Goal: Task Accomplishment & Management: Manage account settings

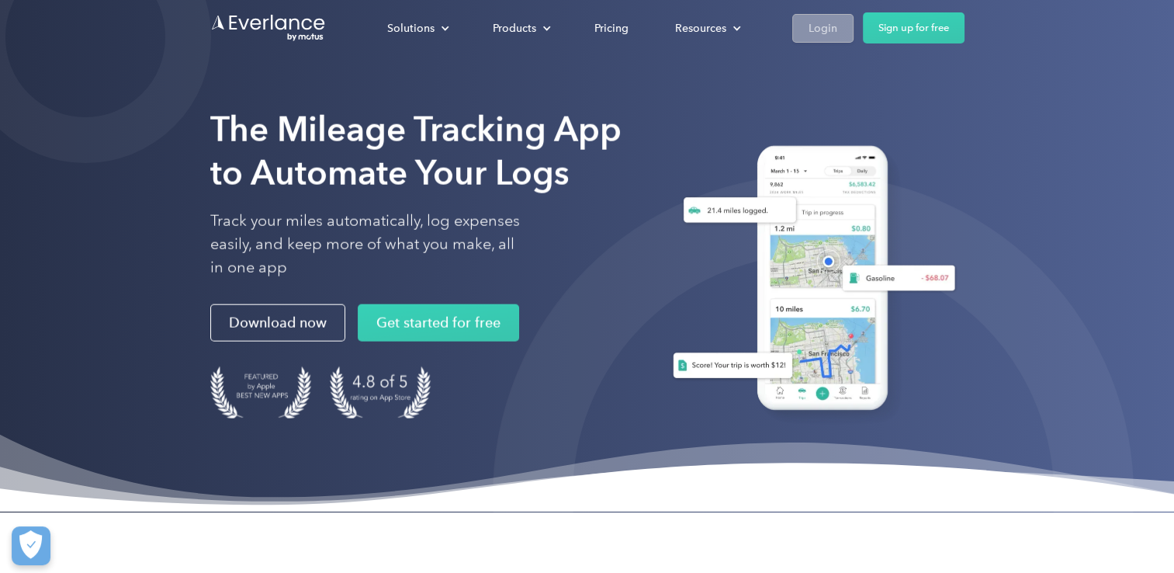
click at [838, 33] on link "Login" at bounding box center [822, 28] width 61 height 29
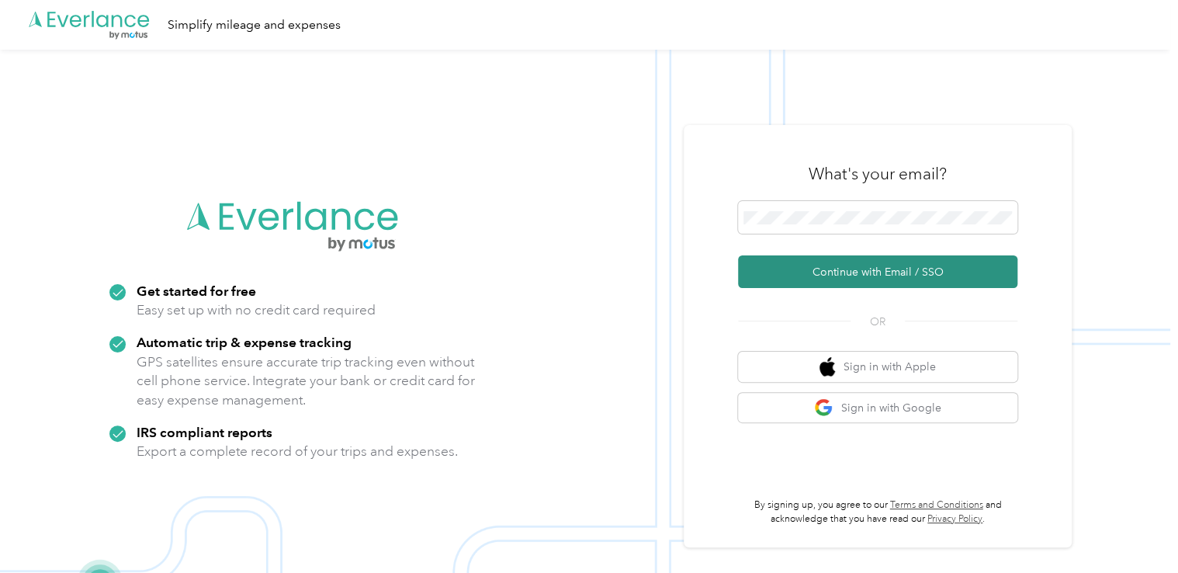
click at [833, 261] on button "Continue with Email / SSO" at bounding box center [877, 271] width 279 height 33
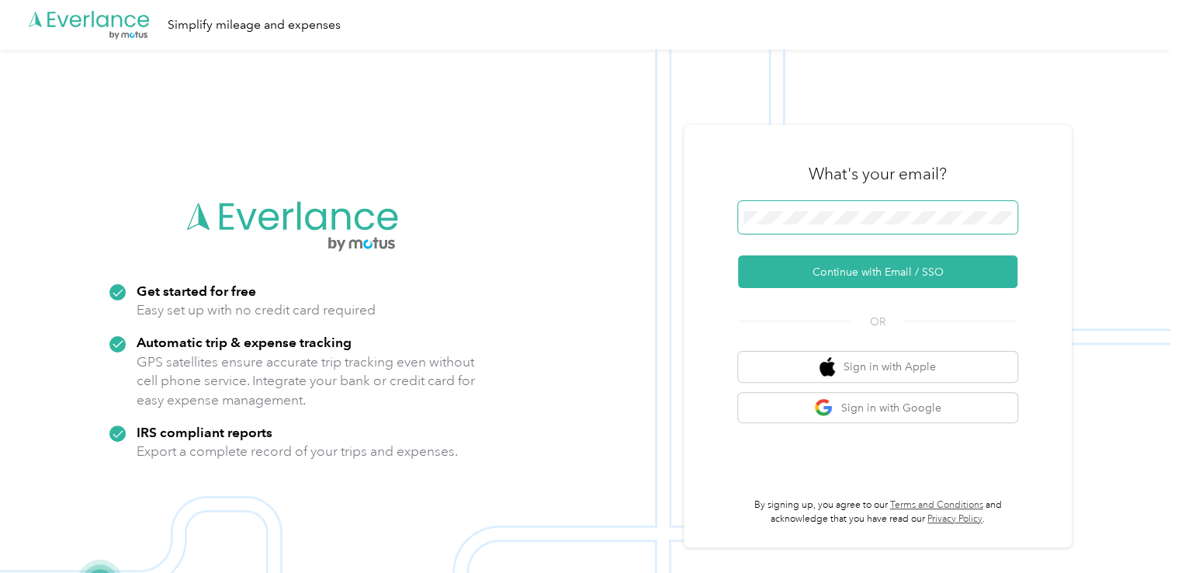
click at [860, 204] on span at bounding box center [877, 217] width 279 height 33
click at [853, 209] on span at bounding box center [877, 217] width 279 height 33
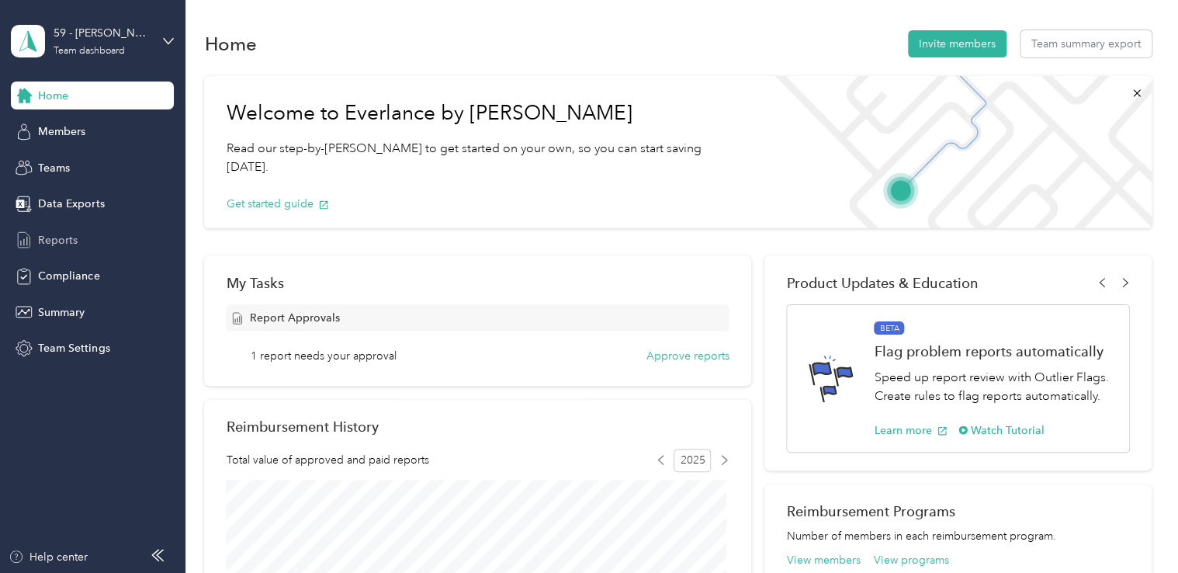
click at [53, 235] on span "Reports" at bounding box center [58, 240] width 40 height 16
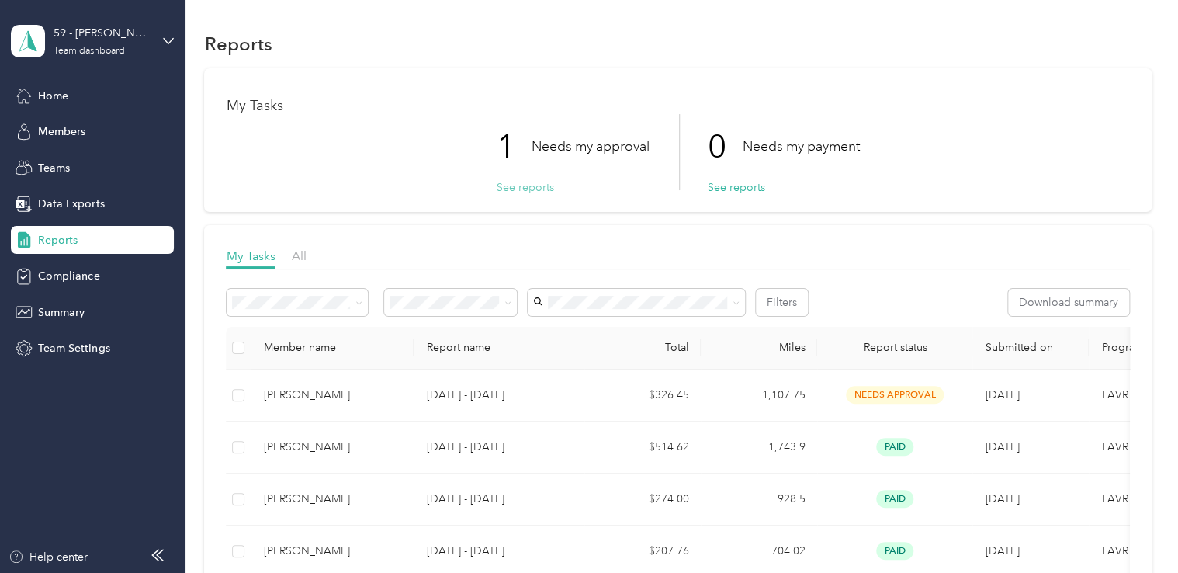
click at [524, 191] on button "See reports" at bounding box center [524, 187] width 57 height 16
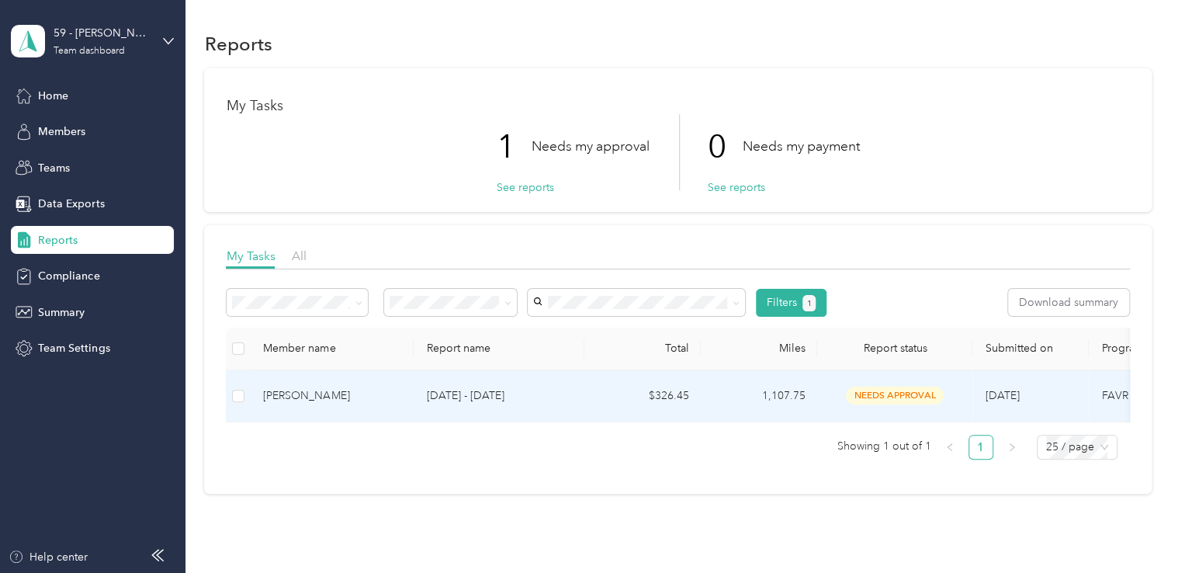
click at [325, 396] on div "[PERSON_NAME]" at bounding box center [332, 395] width 138 height 17
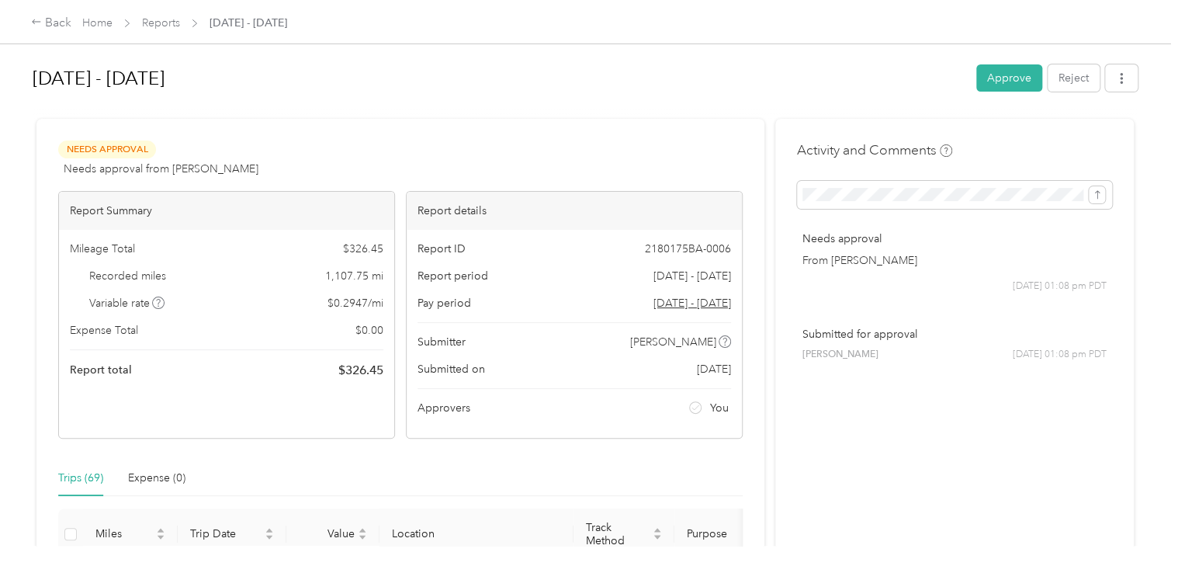
click at [1162, 137] on div "[DATE] - [DATE] Approve Reject Needs Approval Needs approval from [PERSON_NAME]…" at bounding box center [585, 272] width 1170 height 545
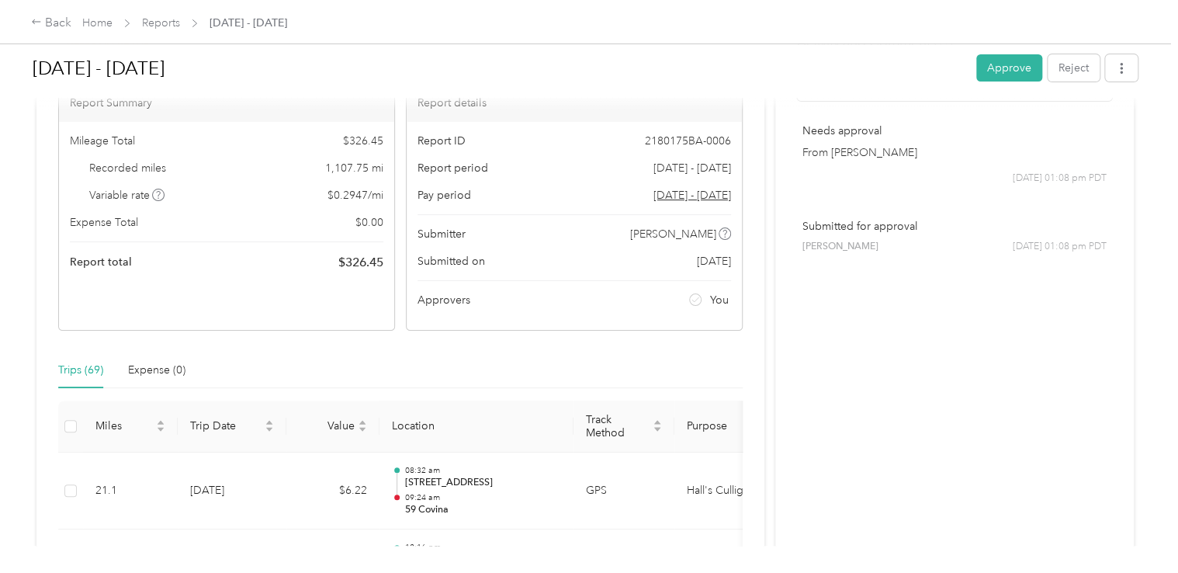
scroll to position [48, 0]
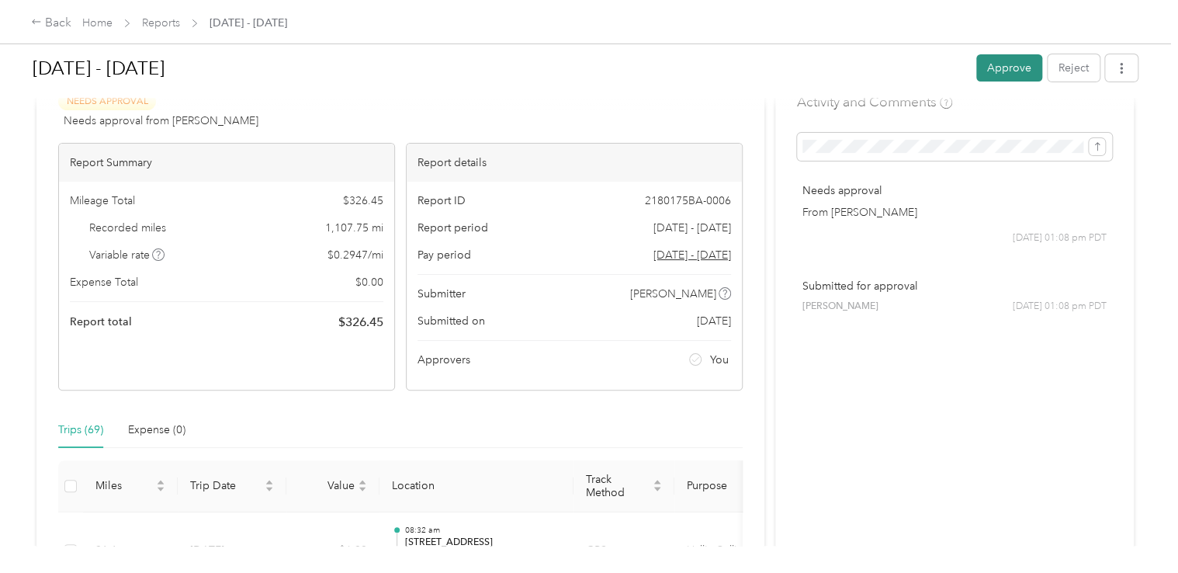
click at [992, 73] on button "Approve" at bounding box center [1009, 67] width 66 height 27
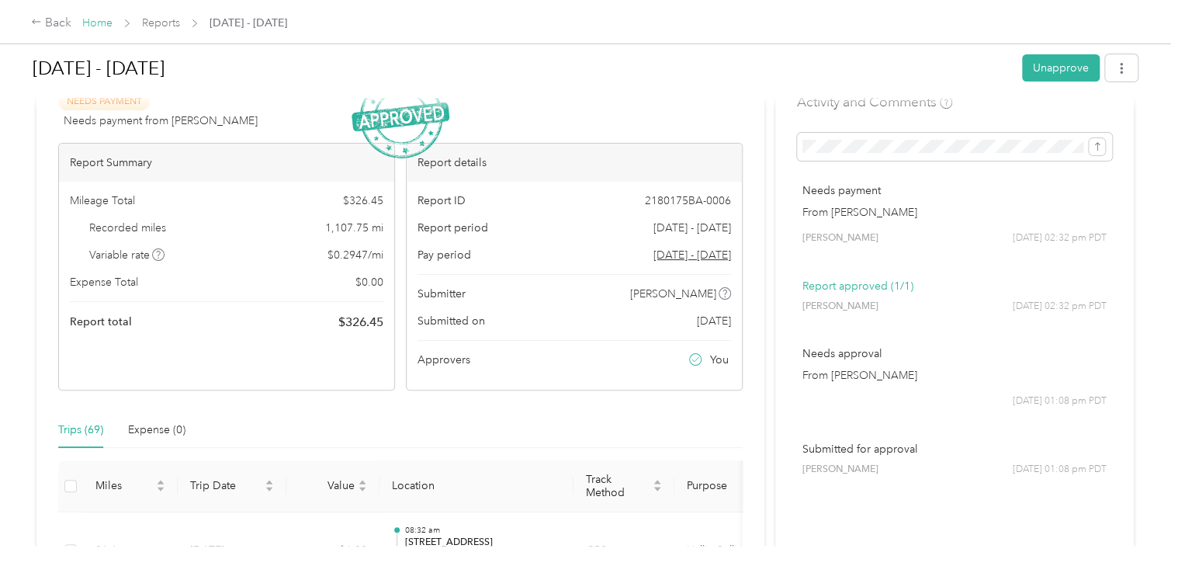
click at [103, 26] on link "Home" at bounding box center [97, 22] width 30 height 13
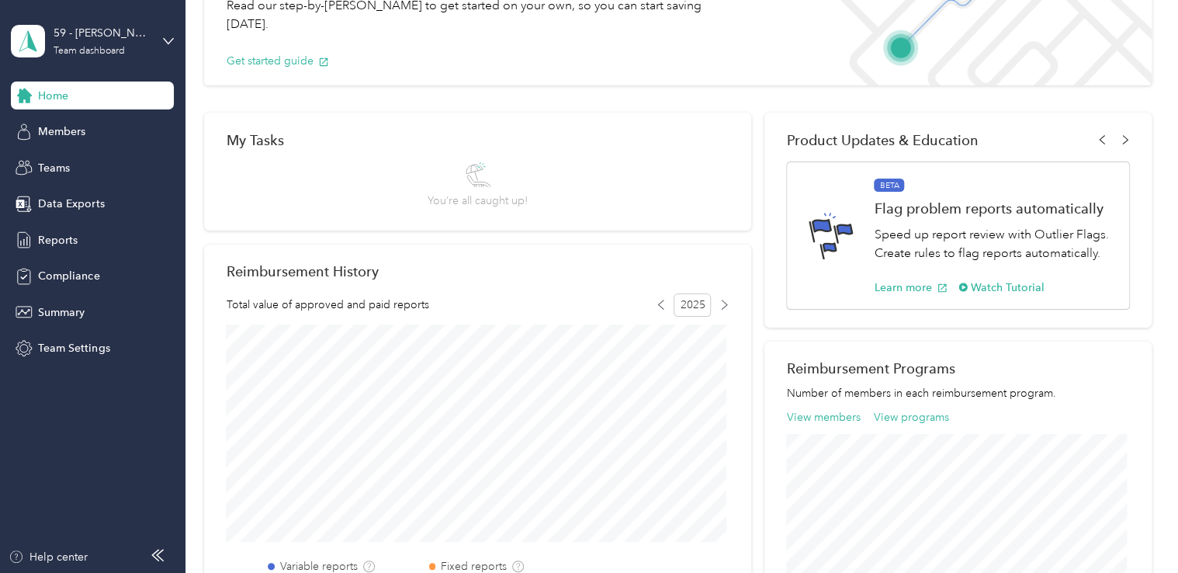
scroll to position [124, 0]
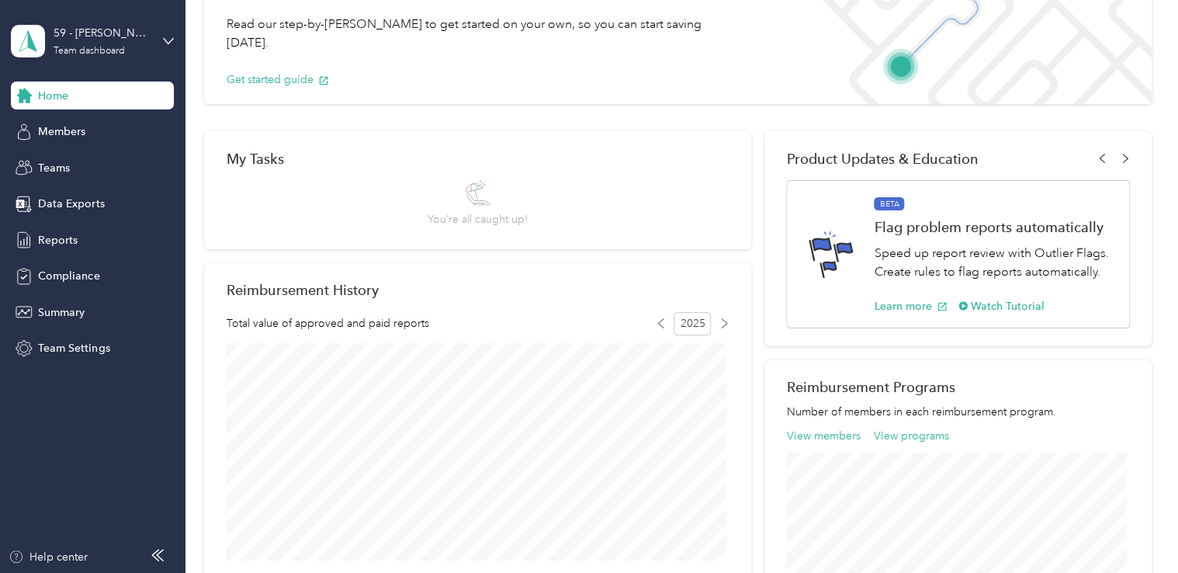
click at [51, 92] on span "Home" at bounding box center [53, 96] width 30 height 16
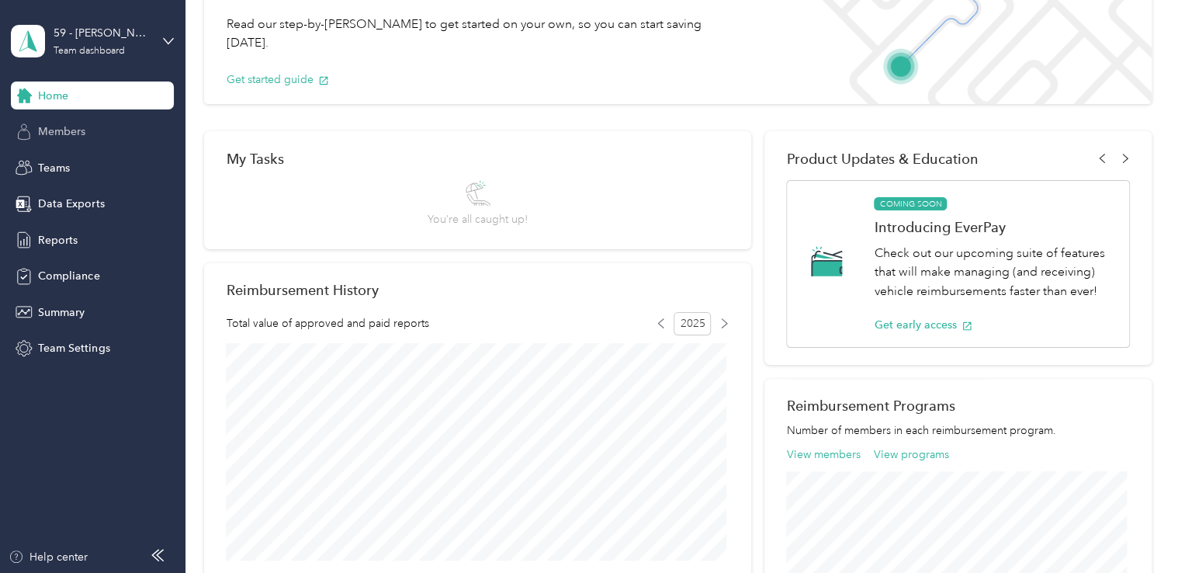
click at [48, 137] on span "Members" at bounding box center [61, 131] width 47 height 16
